Goal: Book appointment/travel/reservation

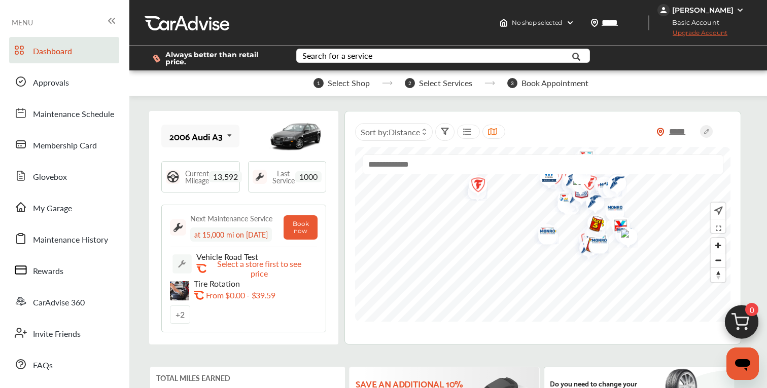
click at [748, 321] on img at bounding box center [741, 325] width 49 height 49
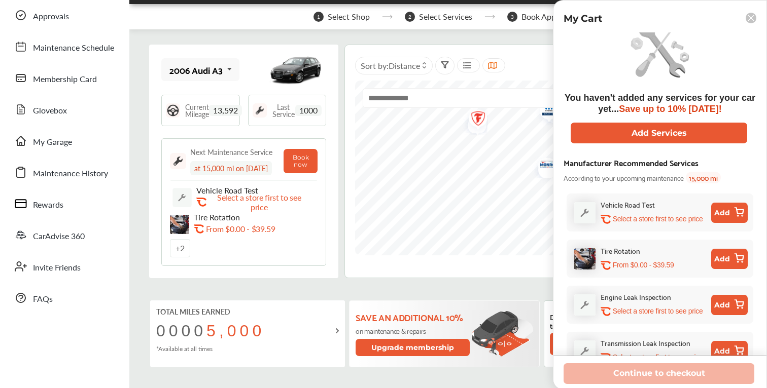
scroll to position [12, 0]
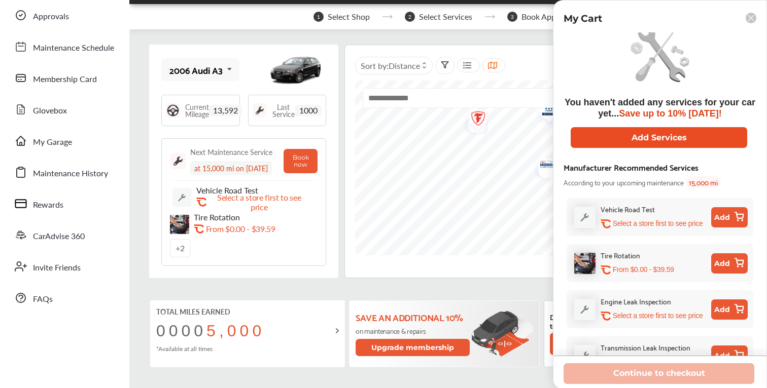
click at [676, 137] on button "Add Services" at bounding box center [658, 137] width 176 height 21
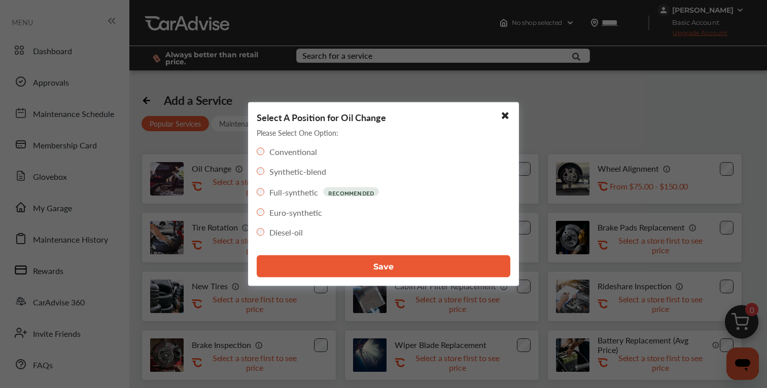
click at [358, 265] on button "Save" at bounding box center [383, 267] width 253 height 22
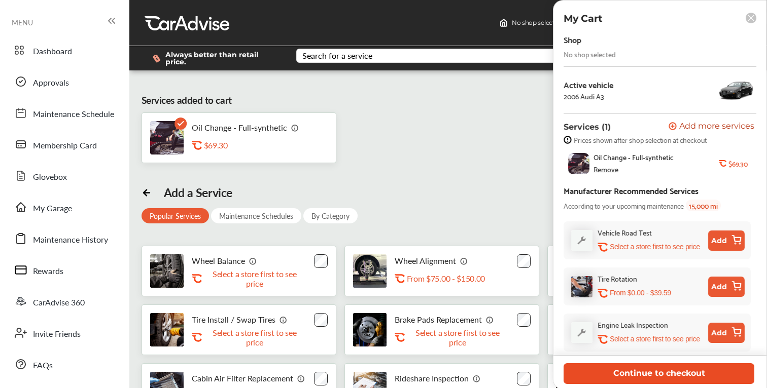
click at [661, 375] on button "Continue to checkout" at bounding box center [658, 373] width 191 height 21
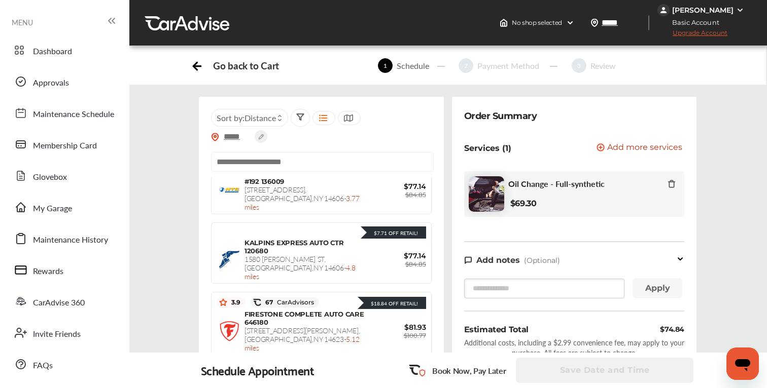
scroll to position [497, 0]
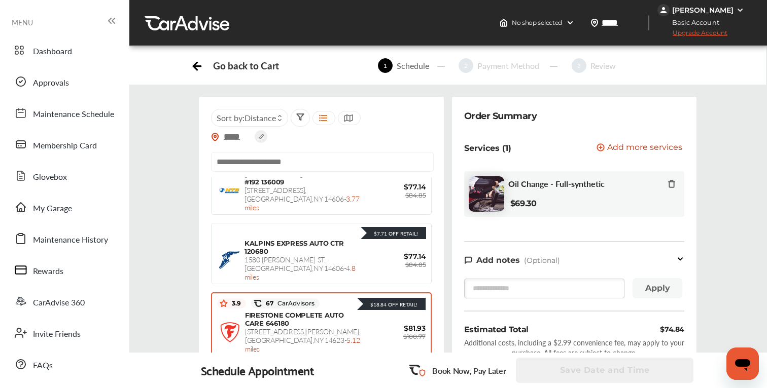
click at [328, 326] on span "[STREET_ADDRESS][PERSON_NAME] - 5.12 miles" at bounding box center [303, 339] width 116 height 27
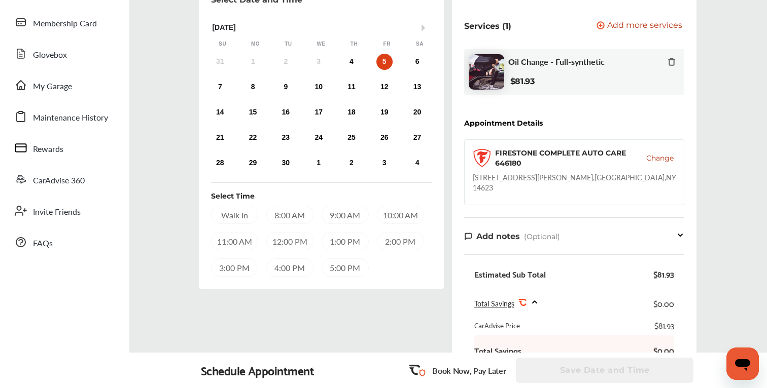
scroll to position [116, 0]
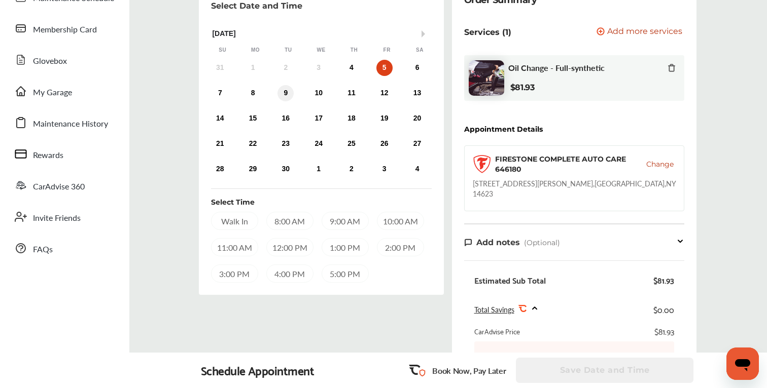
click at [289, 93] on div "9" at bounding box center [285, 93] width 16 height 16
click at [339, 273] on div "5:00 PM" at bounding box center [344, 274] width 47 height 18
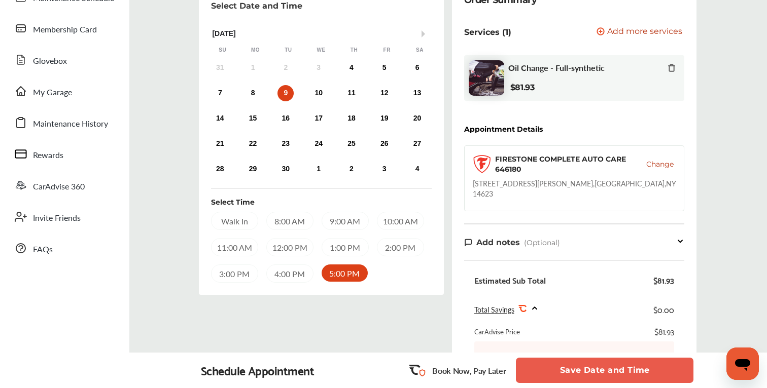
click at [345, 250] on div "1:00 PM" at bounding box center [344, 247] width 47 height 18
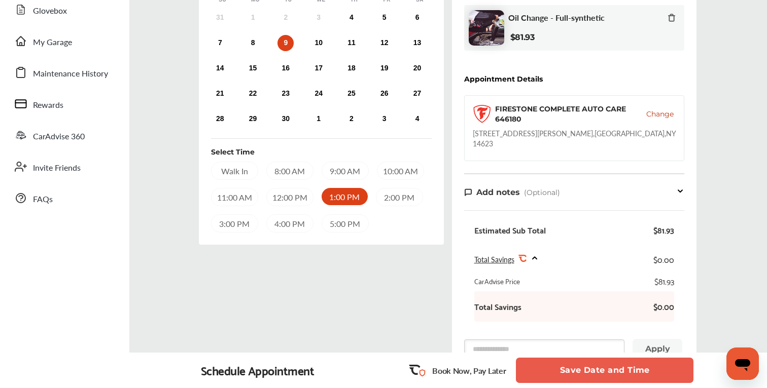
scroll to position [0, 0]
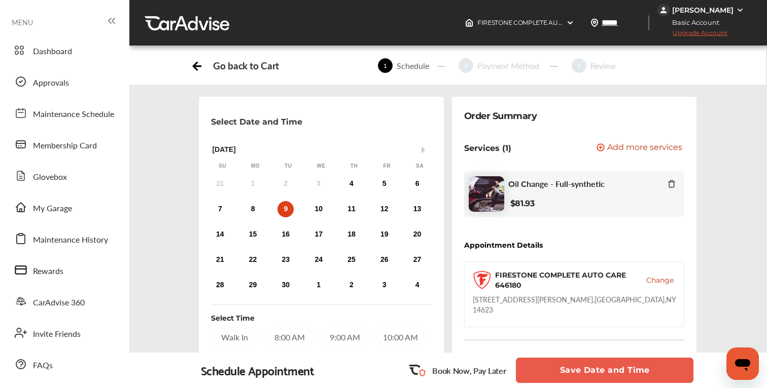
click at [574, 366] on button "Save Date and Time" at bounding box center [604, 370] width 177 height 25
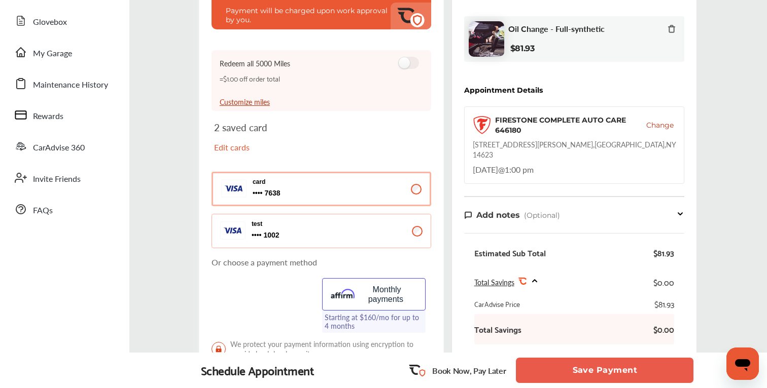
scroll to position [156, 0]
click at [419, 225] on button "test 1002 1002" at bounding box center [321, 230] width 220 height 34
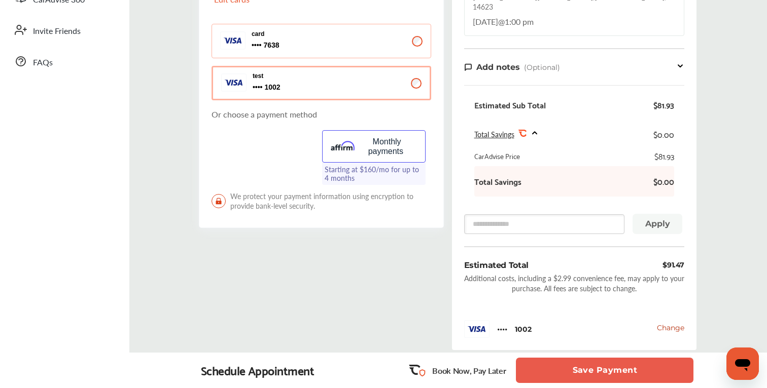
scroll to position [305, 0]
click at [595, 370] on button "Save Payment" at bounding box center [604, 370] width 177 height 25
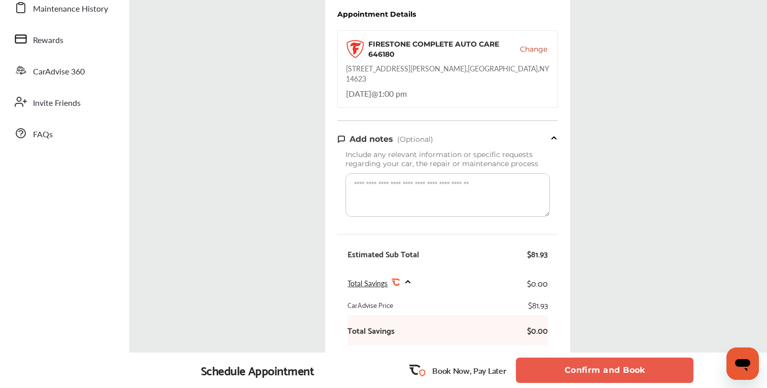
scroll to position [229, 0]
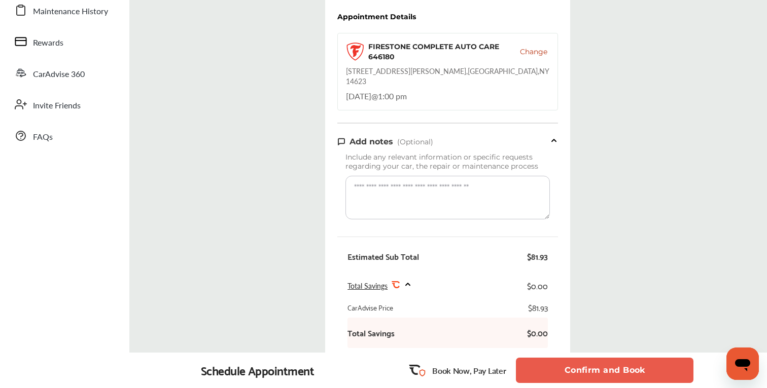
click at [590, 371] on button "Confirm and Book" at bounding box center [604, 370] width 177 height 25
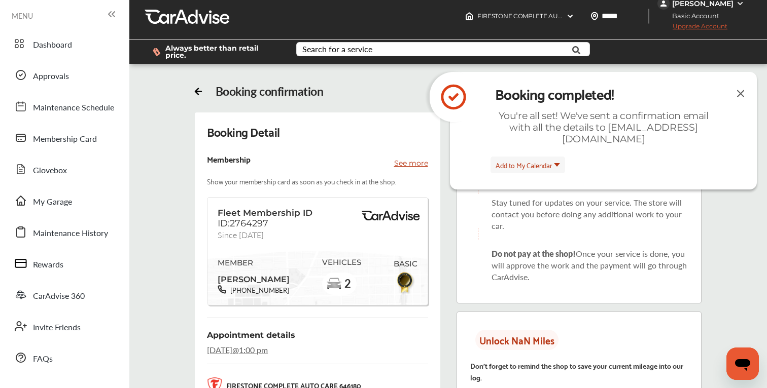
scroll to position [229, 0]
